Goal: Information Seeking & Learning: Understand process/instructions

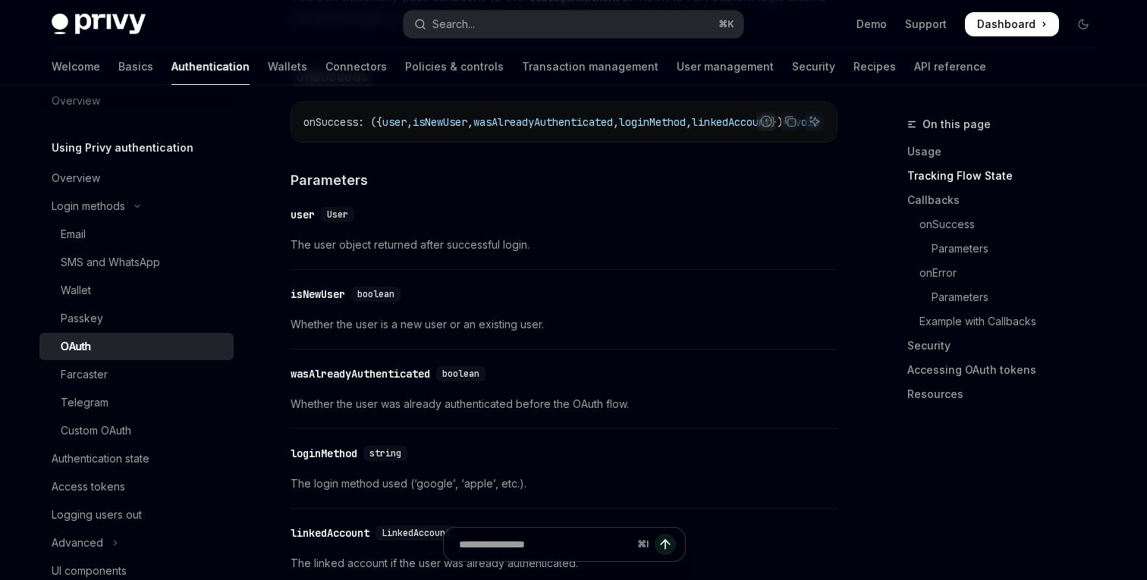
scroll to position [2525, 0]
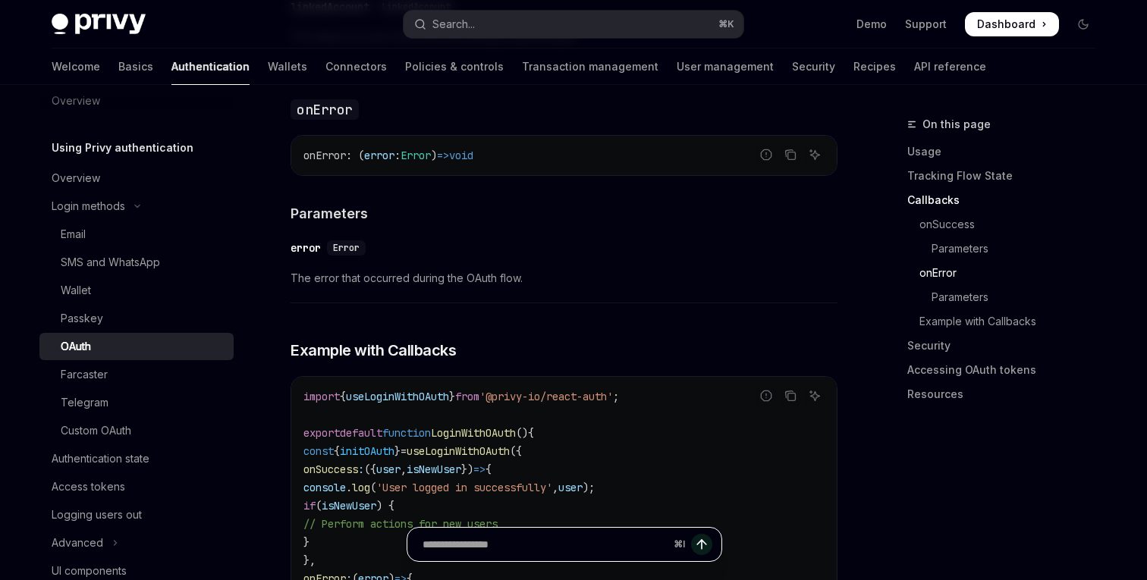
click at [509, 551] on input "Ask a question..." at bounding box center [545, 544] width 245 height 33
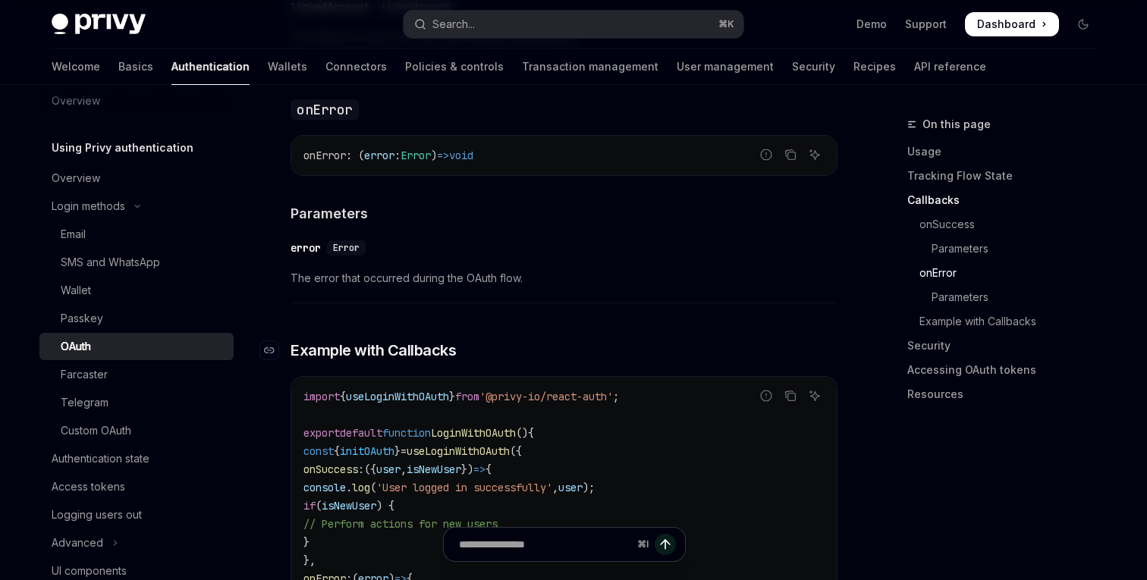
click at [677, 341] on h3 "​ Example with Callbacks" at bounding box center [564, 350] width 547 height 21
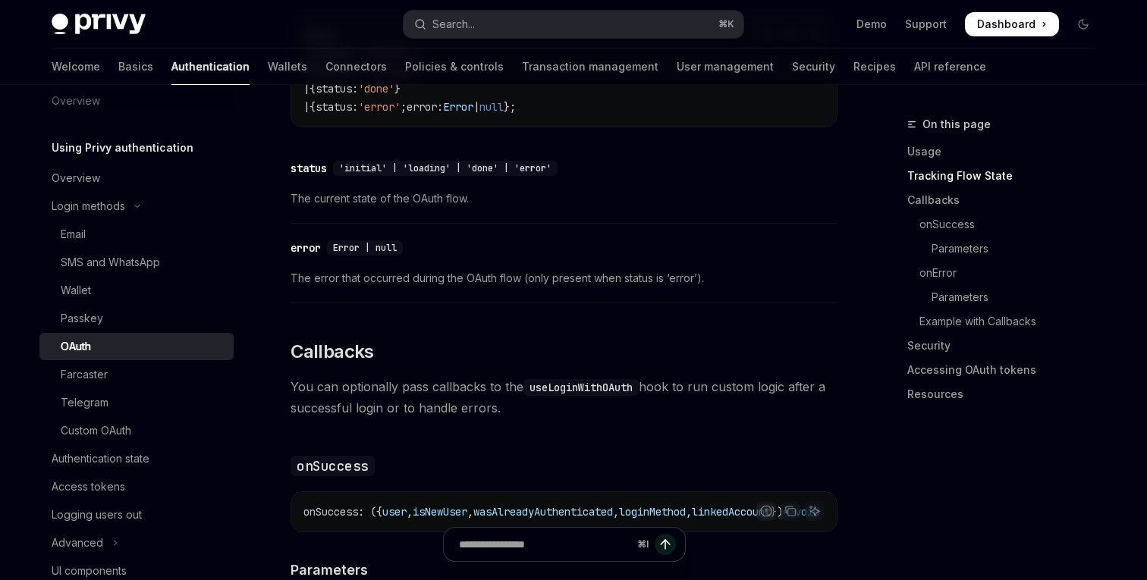
scroll to position [1077, 0]
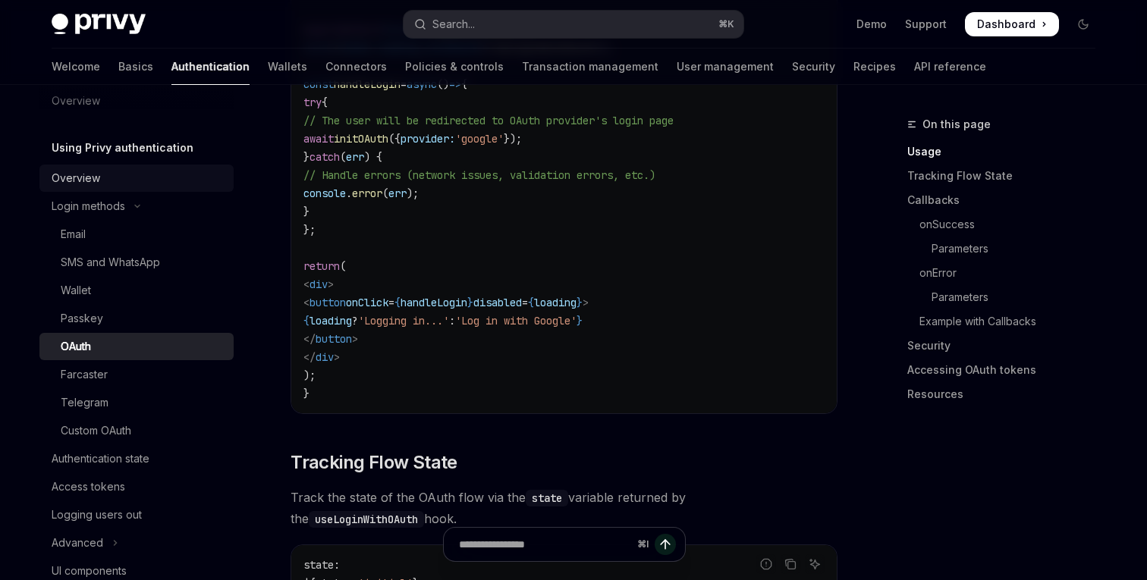
click at [103, 178] on div "Overview" at bounding box center [138, 178] width 173 height 18
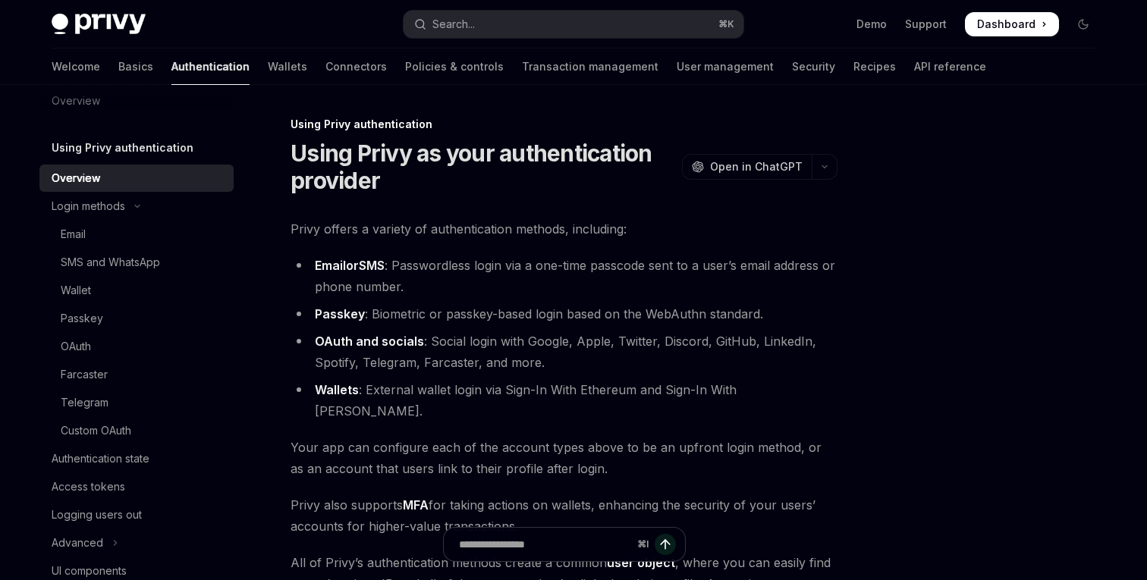
click at [147, 147] on h5 "Using Privy authentication" at bounding box center [123, 148] width 142 height 18
click at [118, 65] on link "Basics" at bounding box center [135, 67] width 35 height 36
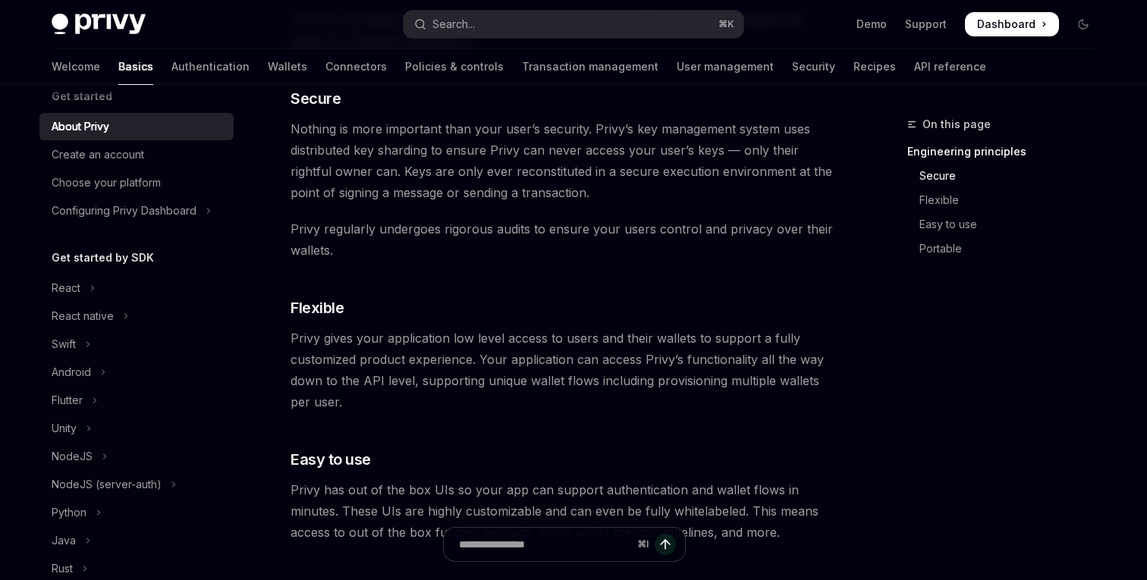
scroll to position [231, 0]
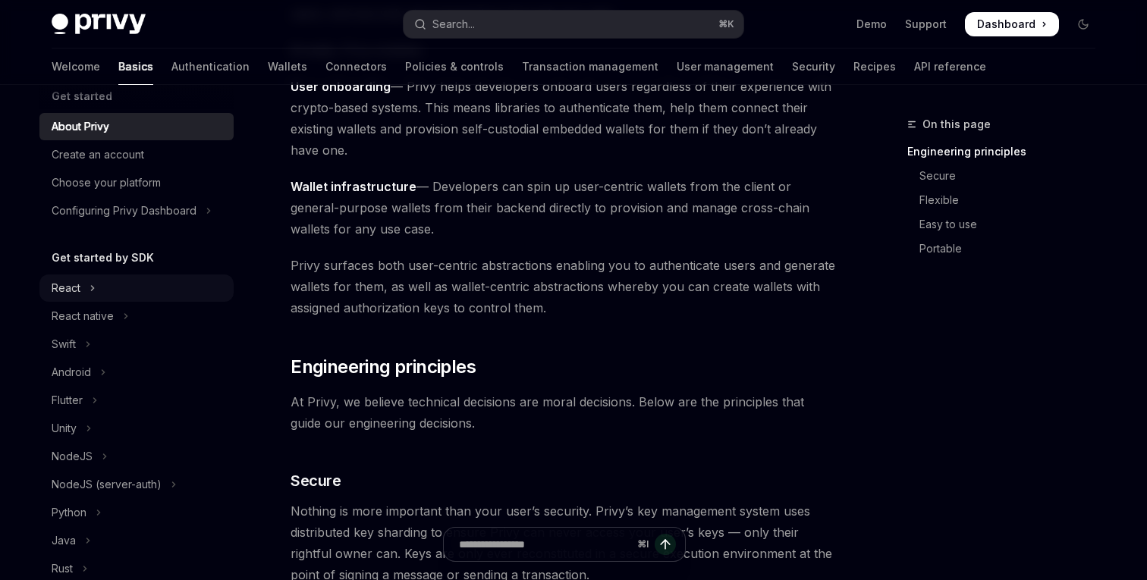
click at [56, 288] on div "React" at bounding box center [66, 288] width 29 height 18
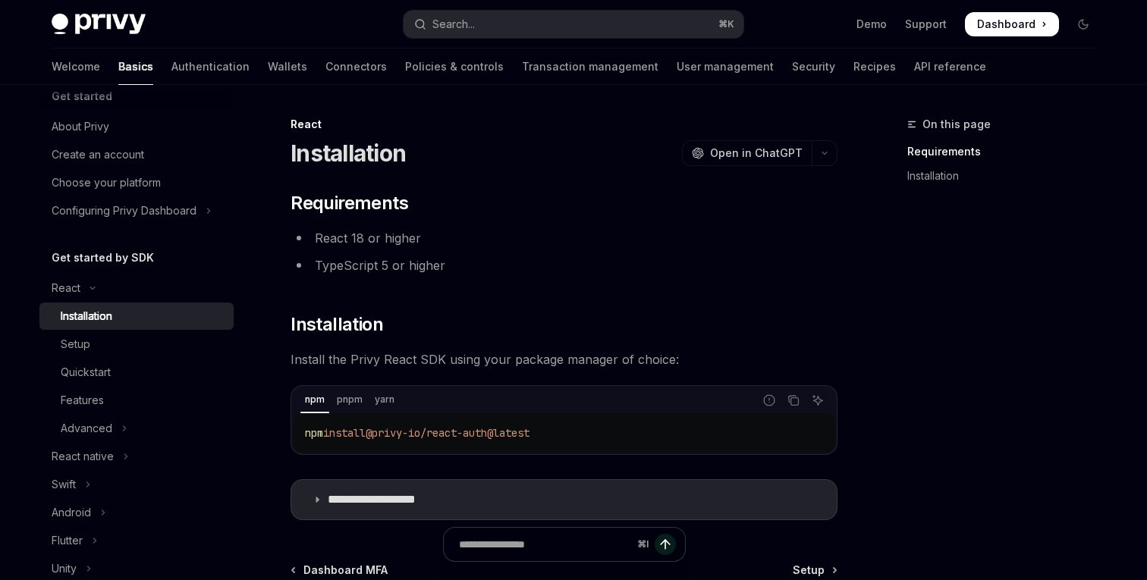
scroll to position [185, 0]
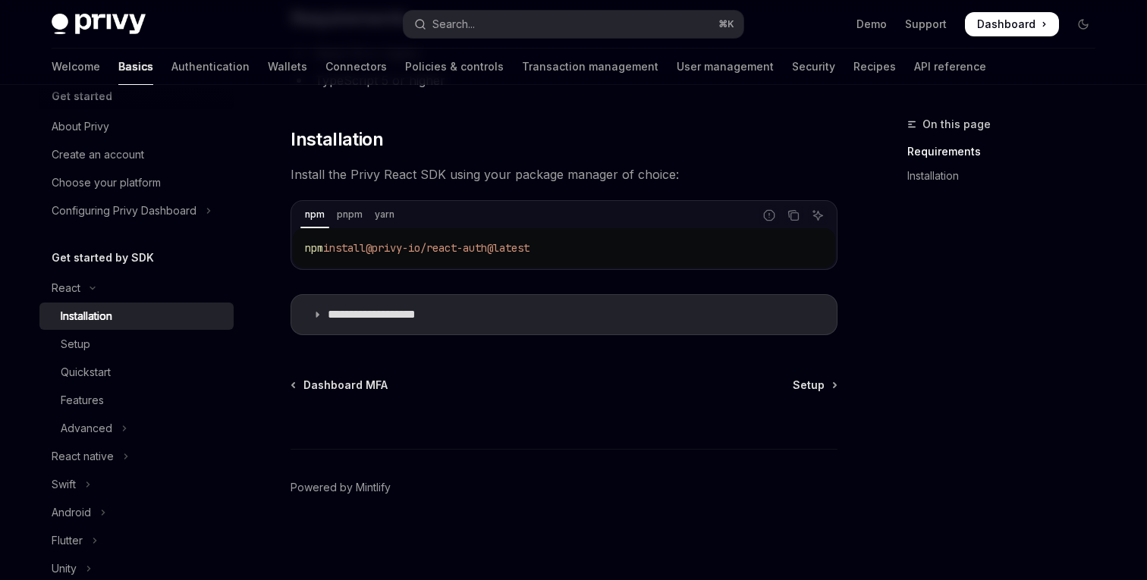
click at [812, 377] on div "**********" at bounding box center [421, 255] width 837 height 650
click at [807, 382] on span "Setup" at bounding box center [809, 385] width 32 height 15
type textarea "*"
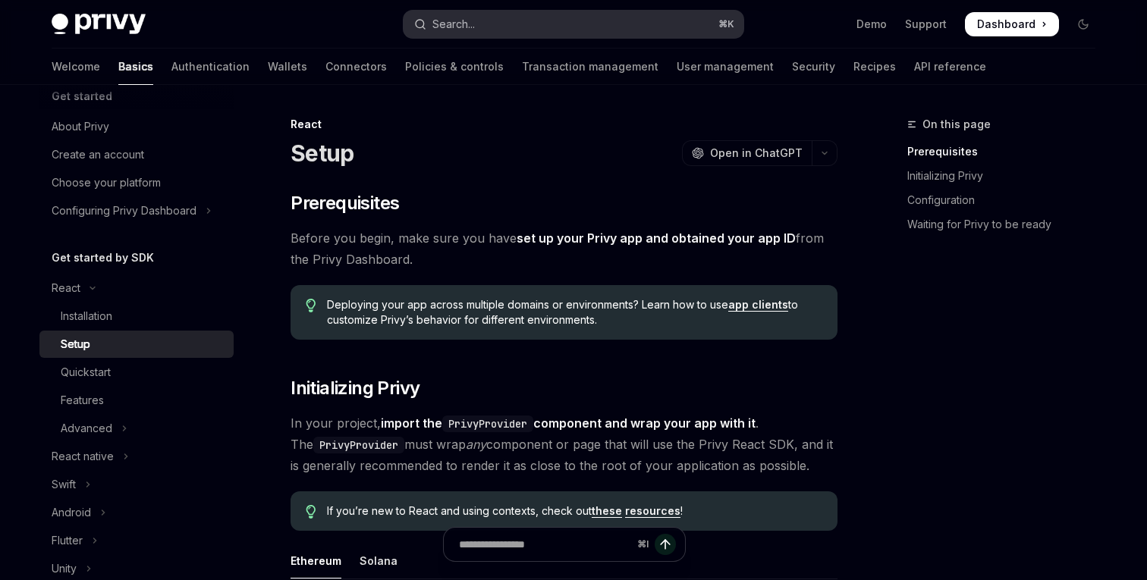
click at [455, 33] on button "Search... ⌘ K" at bounding box center [574, 24] width 340 height 27
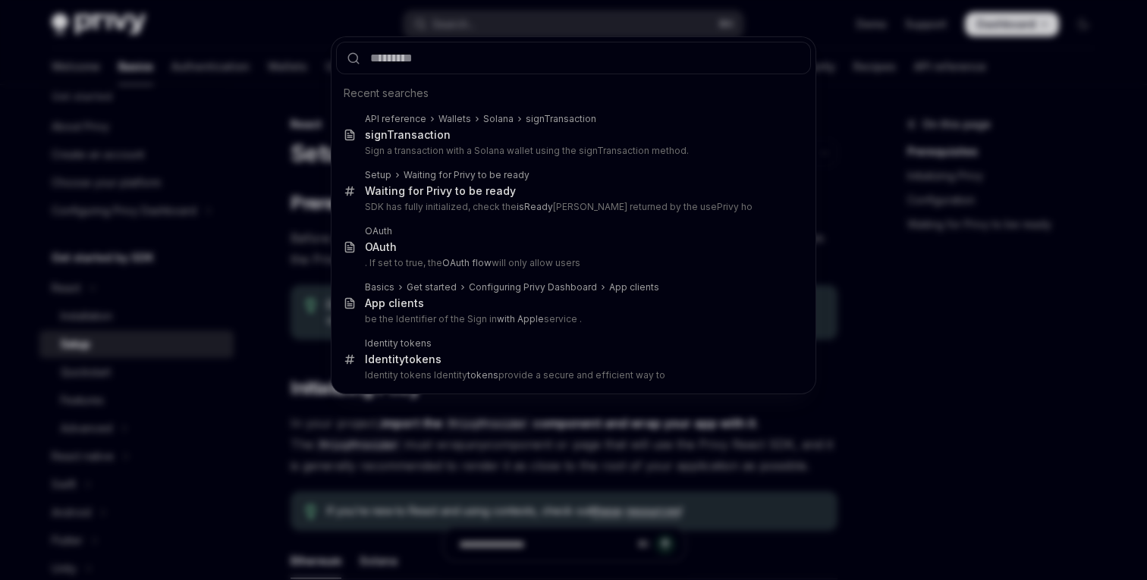
click at [903, 118] on div "Recent searches API reference Wallets Solana signTransaction signTra nsaction S…" at bounding box center [573, 290] width 1147 height 580
